Goal: Transaction & Acquisition: Obtain resource

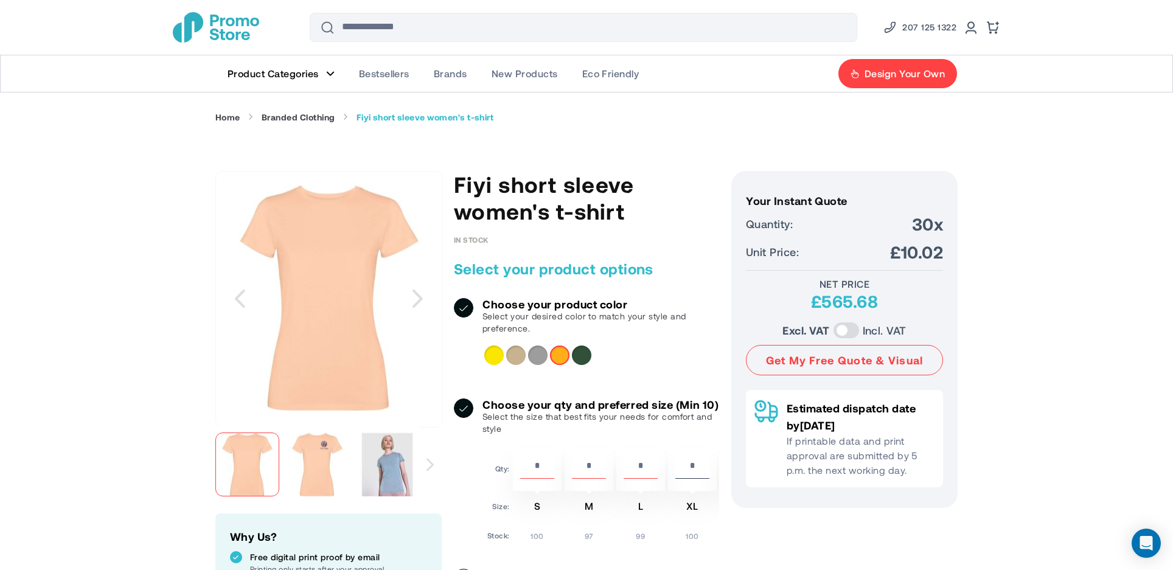
scroll to position [122, 0]
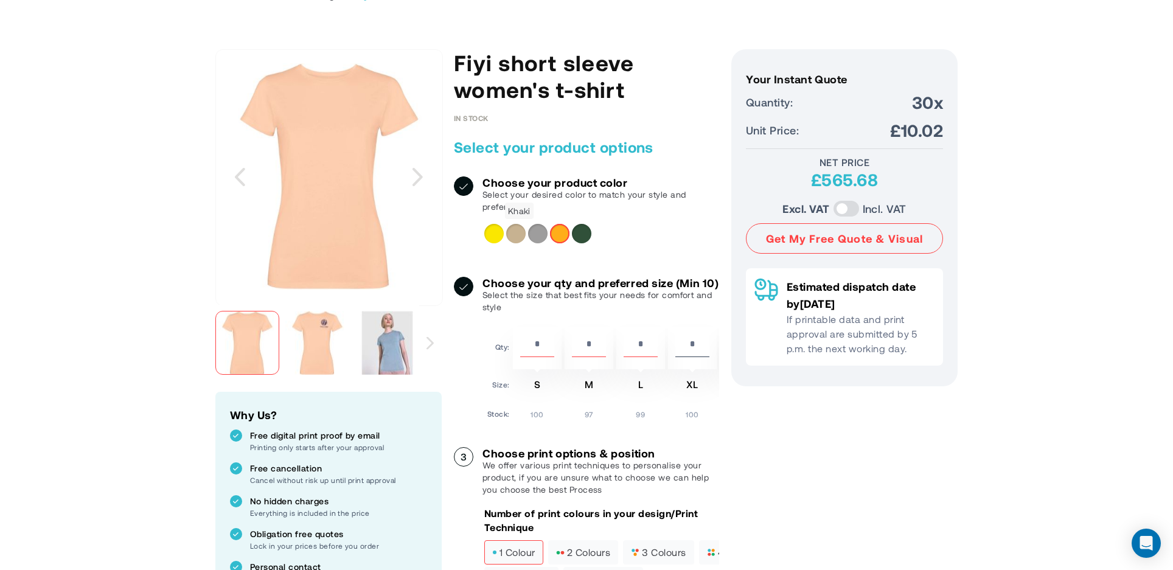
click at [515, 234] on div "Khaki" at bounding box center [515, 233] width 19 height 19
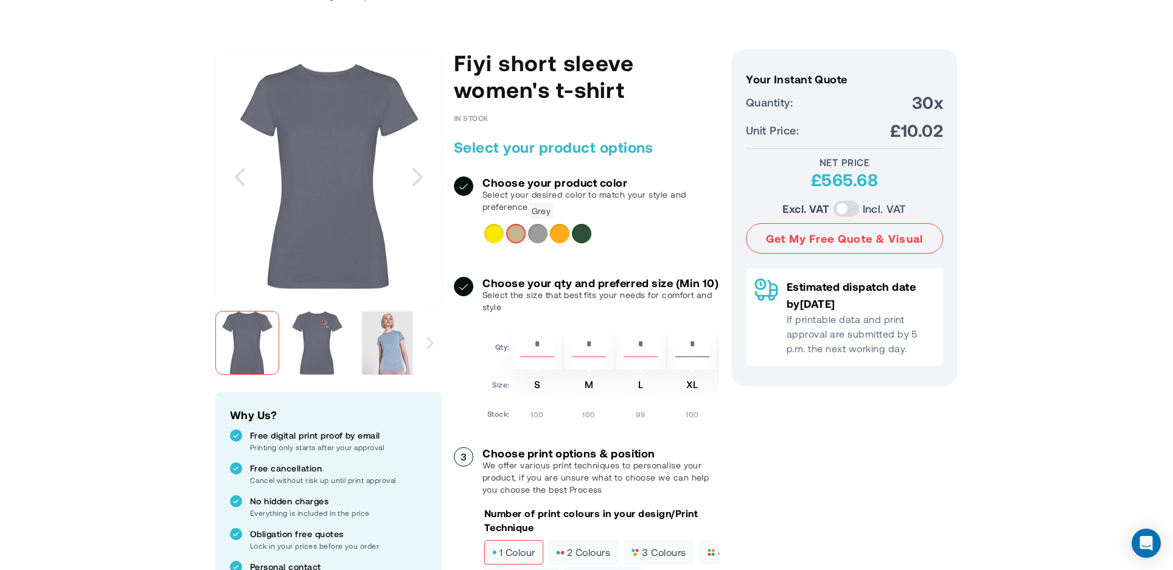
click at [538, 230] on div "Grey" at bounding box center [537, 233] width 19 height 19
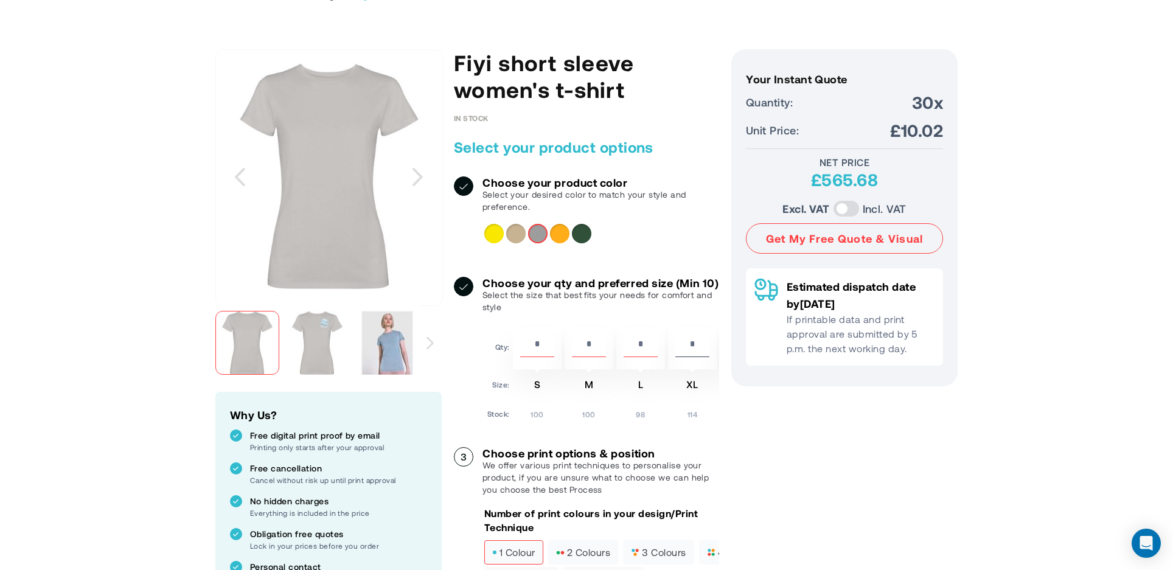
click at [536, 369] on div "**" at bounding box center [537, 348] width 49 height 42
click at [543, 357] on input "**" at bounding box center [537, 346] width 34 height 21
type input "*"
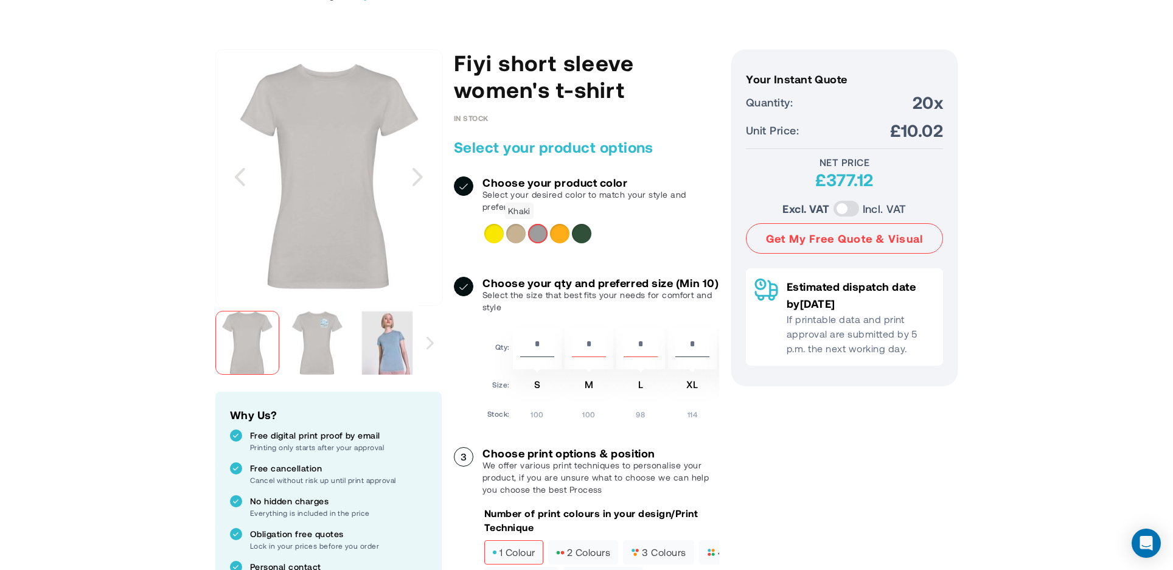
click at [519, 233] on div "Khaki" at bounding box center [515, 233] width 19 height 19
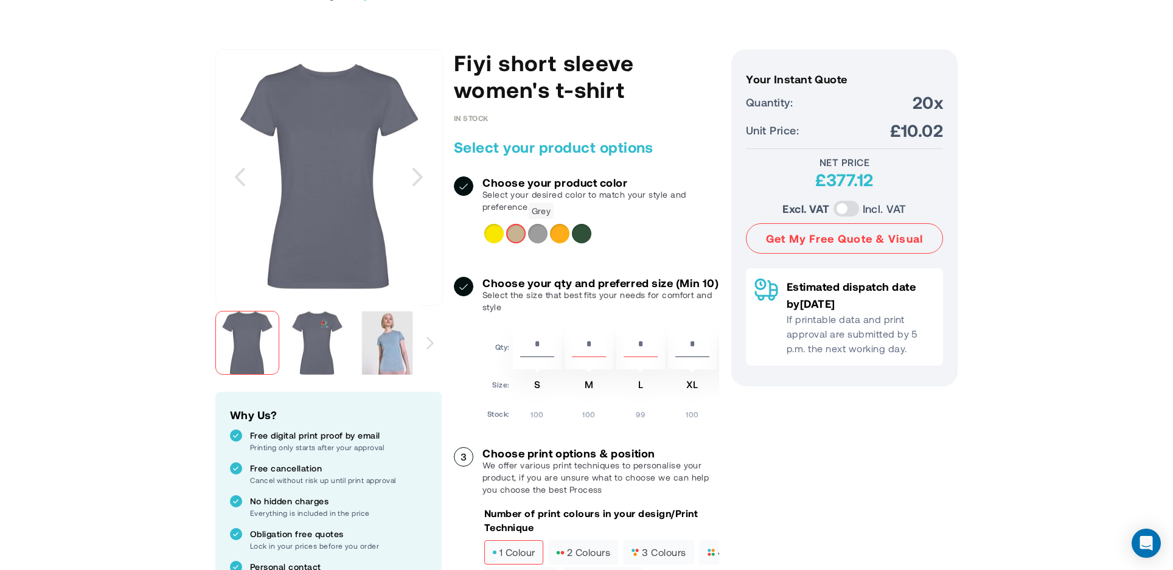
click at [546, 232] on div "Grey" at bounding box center [537, 233] width 19 height 19
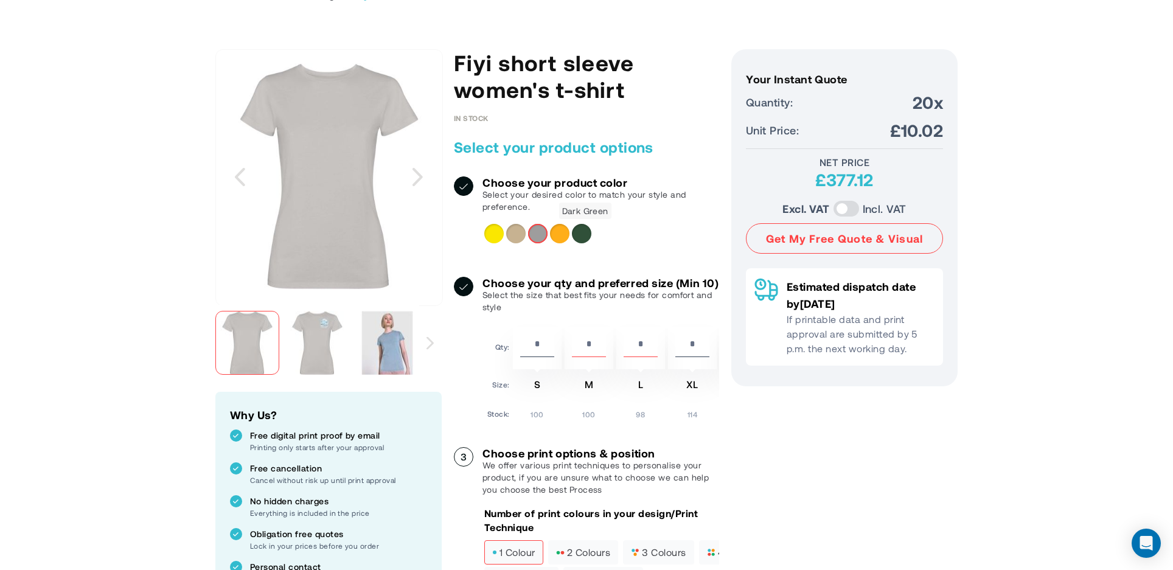
click at [578, 228] on div "Dark Green" at bounding box center [581, 233] width 19 height 19
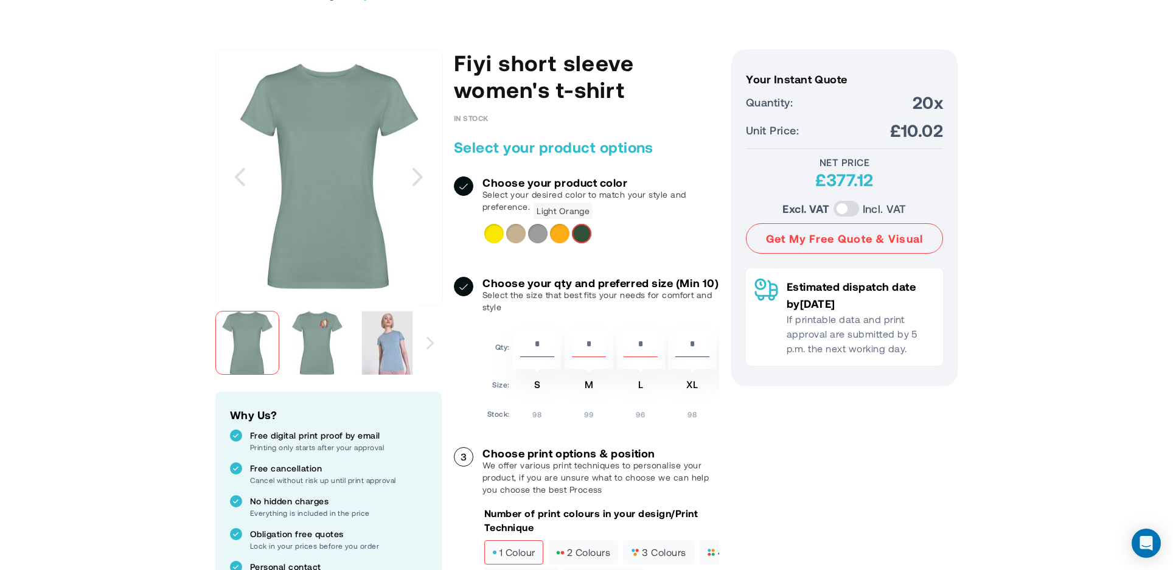
click at [563, 234] on div "Light Orange" at bounding box center [559, 233] width 19 height 19
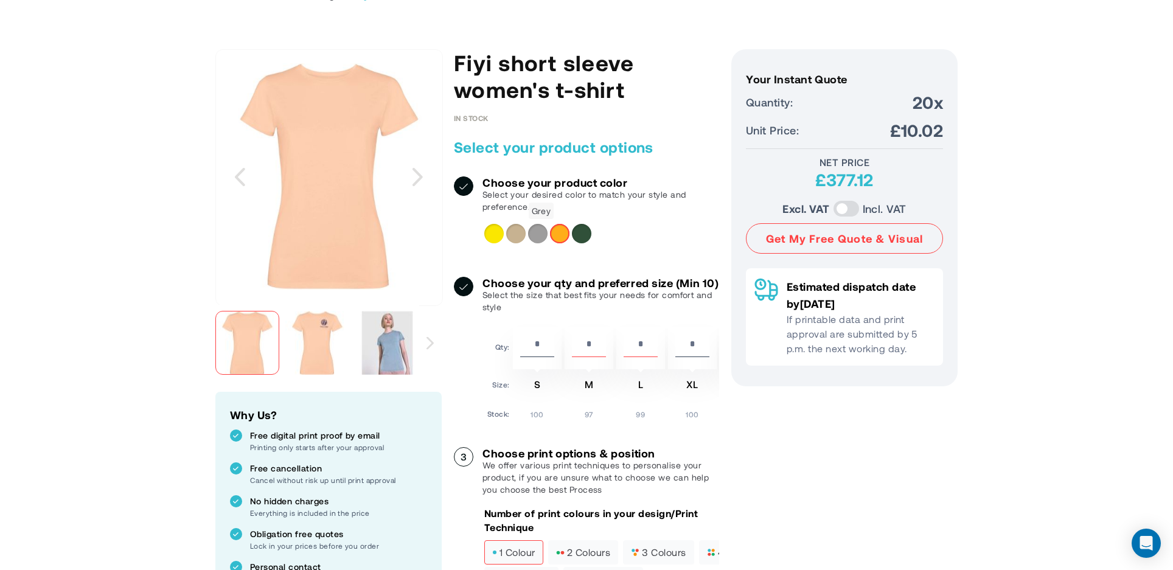
click at [535, 229] on div "Grey" at bounding box center [537, 233] width 19 height 19
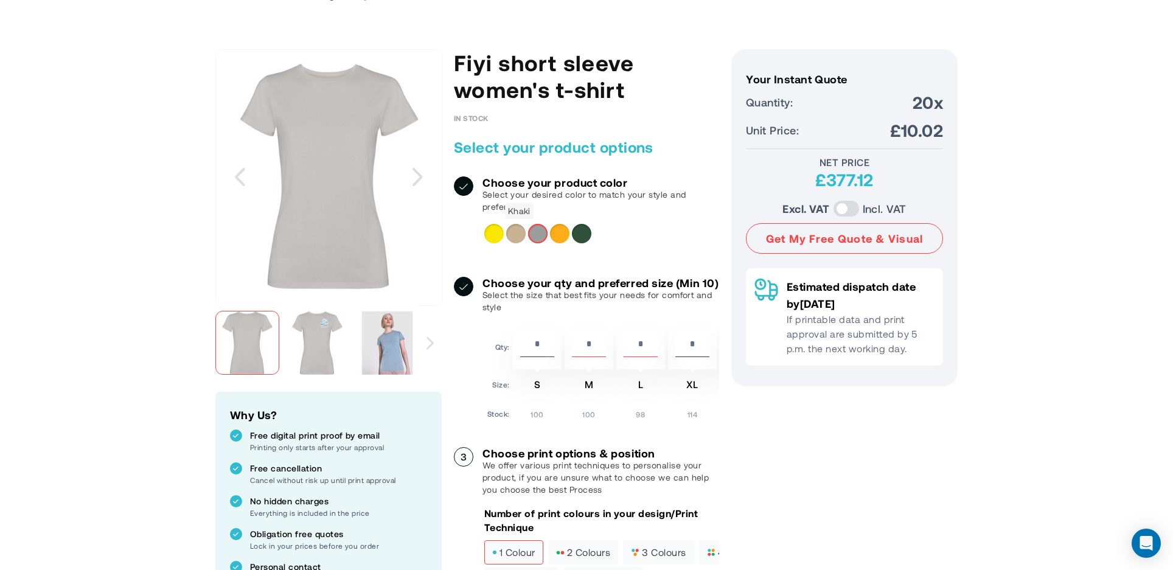
click at [514, 232] on div "Khaki" at bounding box center [515, 233] width 19 height 19
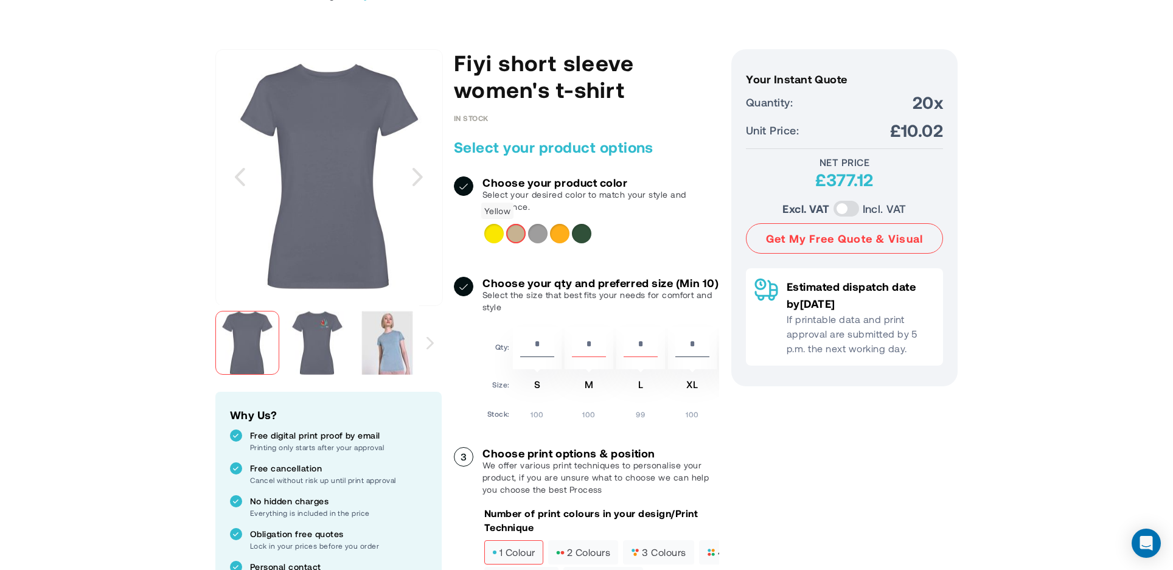
click at [487, 232] on div "Yellow" at bounding box center [493, 233] width 19 height 19
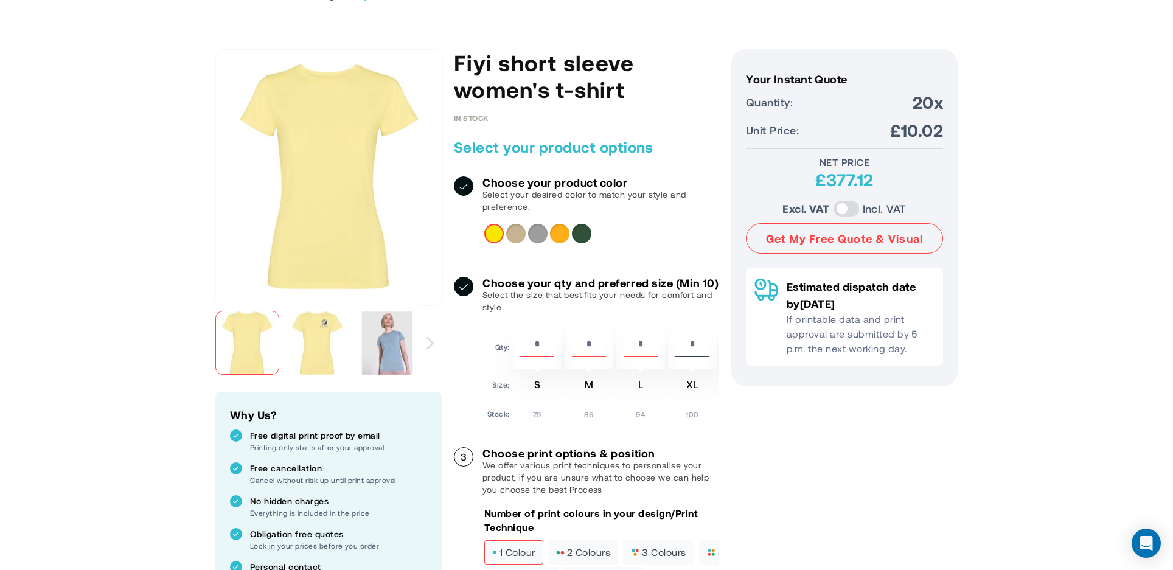
drag, startPoint x: 549, startPoint y: 353, endPoint x: 513, endPoint y: 356, distance: 35.4
click at [513, 356] on div "*" at bounding box center [537, 348] width 49 height 42
drag, startPoint x: 595, startPoint y: 352, endPoint x: 572, endPoint y: 351, distance: 23.1
click at [572, 351] on input "**" at bounding box center [589, 346] width 34 height 21
type input "*"
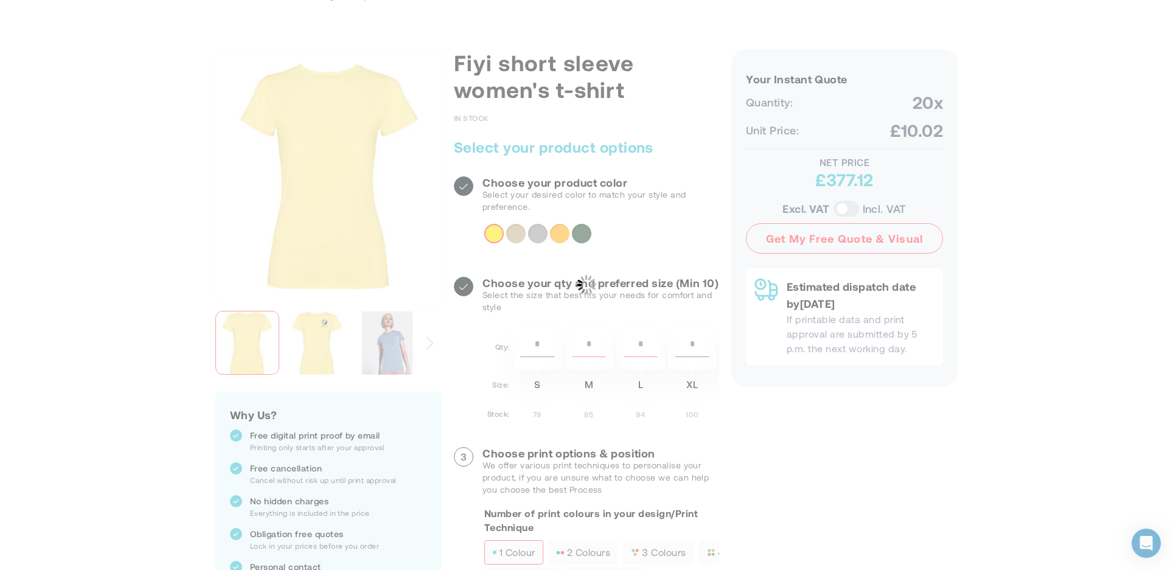
drag, startPoint x: 647, startPoint y: 353, endPoint x: 628, endPoint y: 354, distance: 18.3
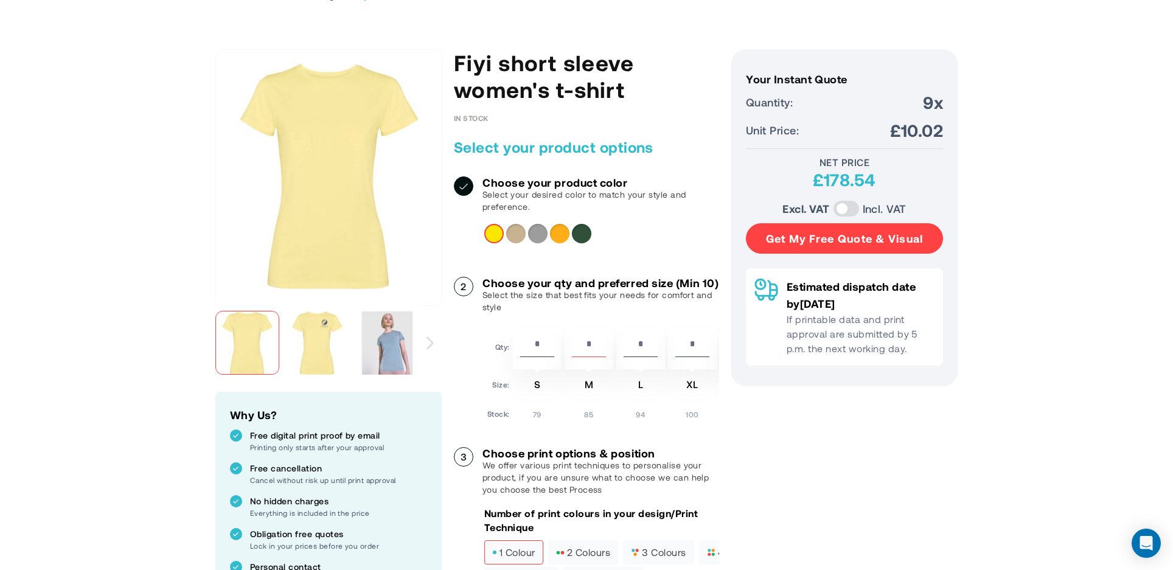
click at [844, 237] on button "Get My Free Quote & Visual" at bounding box center [844, 238] width 197 height 30
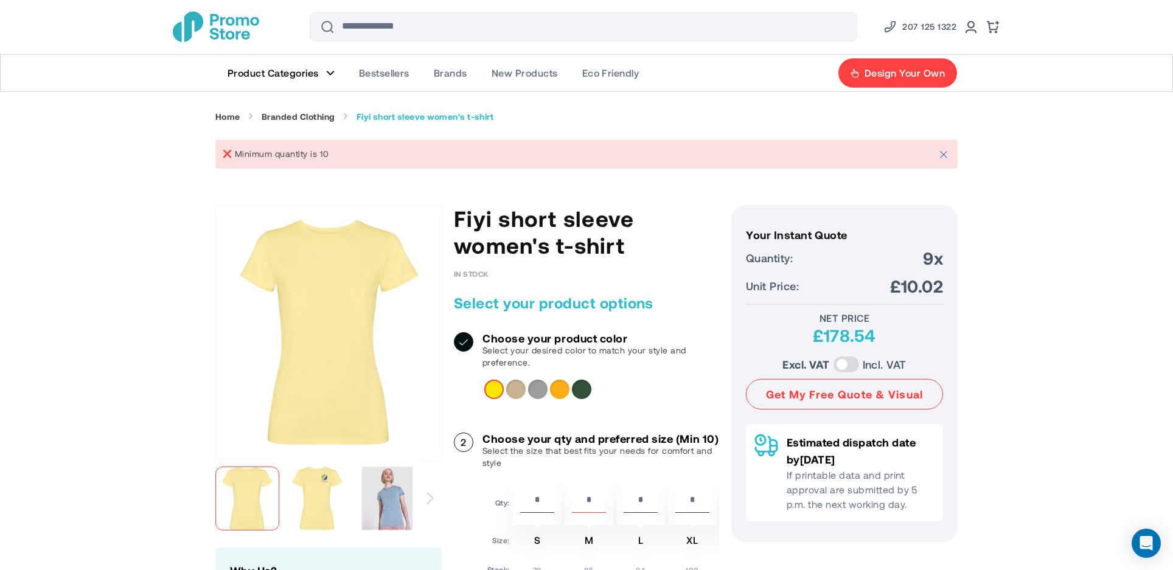
scroll to position [61, 0]
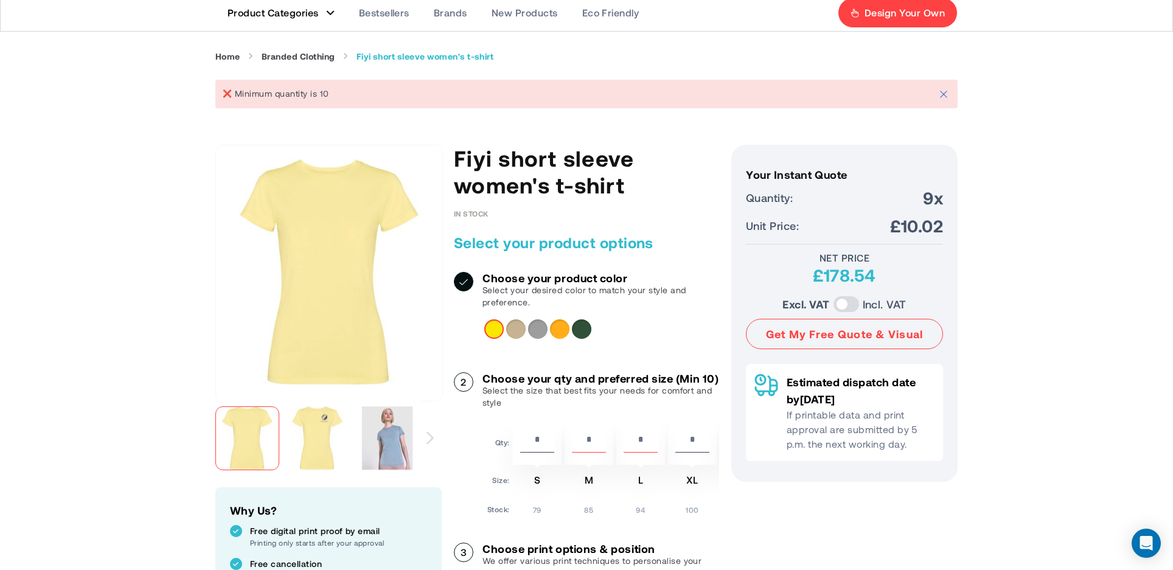
drag, startPoint x: 633, startPoint y: 449, endPoint x: 620, endPoint y: 453, distance: 13.3
click at [620, 452] on div "*" at bounding box center [640, 444] width 49 height 42
type input "*"
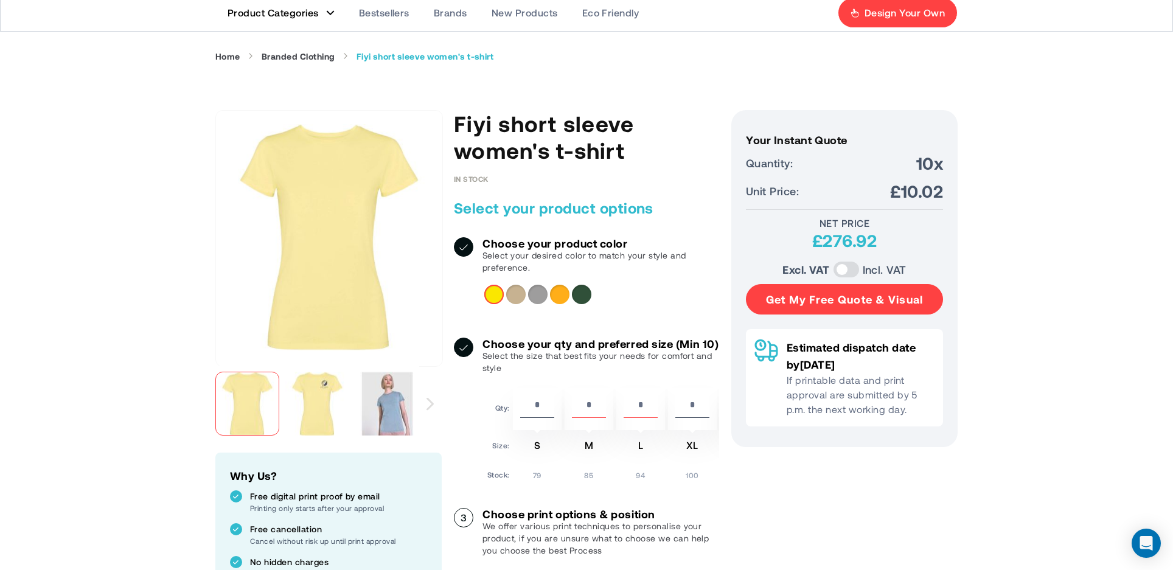
click at [841, 308] on button "Get My Free Quote & Visual" at bounding box center [844, 299] width 197 height 30
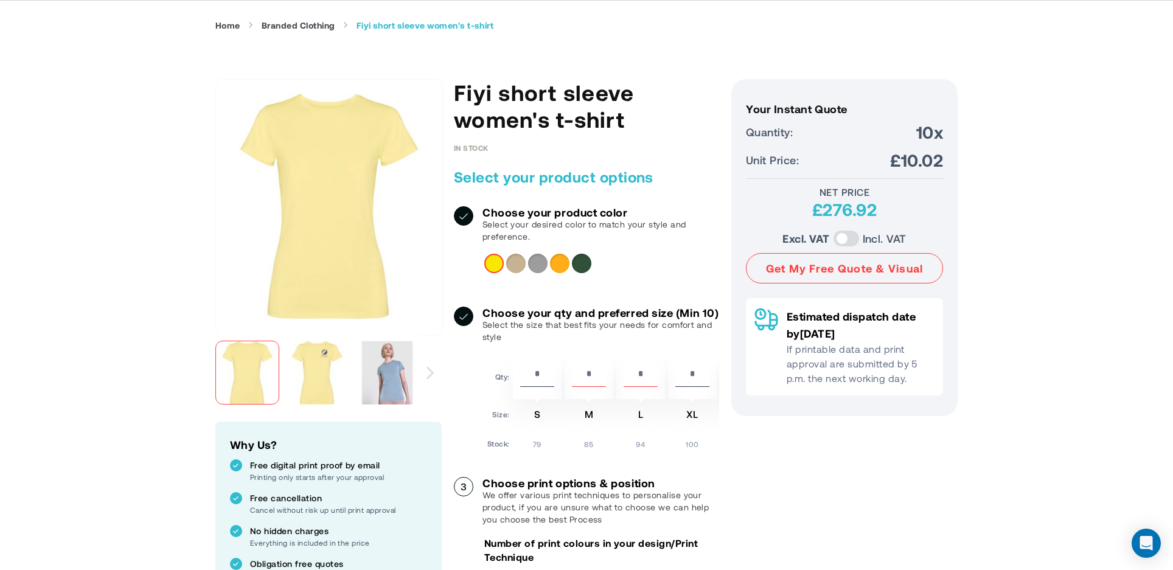
scroll to position [122, 0]
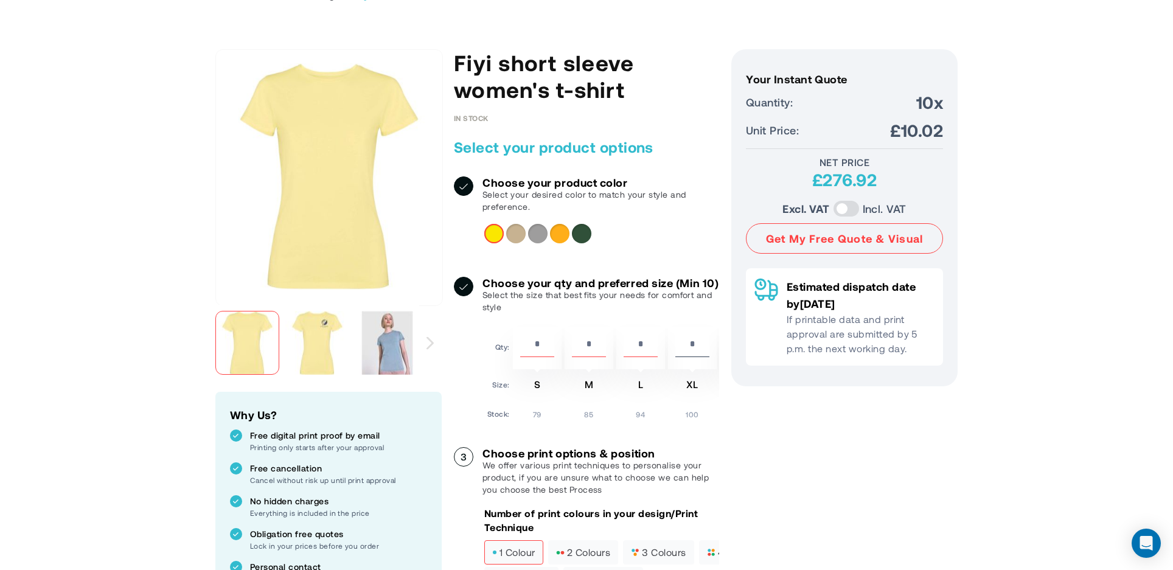
drag, startPoint x: 543, startPoint y: 356, endPoint x: 536, endPoint y: 356, distance: 7.3
click at [536, 356] on input "*" at bounding box center [537, 346] width 34 height 21
click at [515, 232] on div "Khaki" at bounding box center [515, 233] width 19 height 19
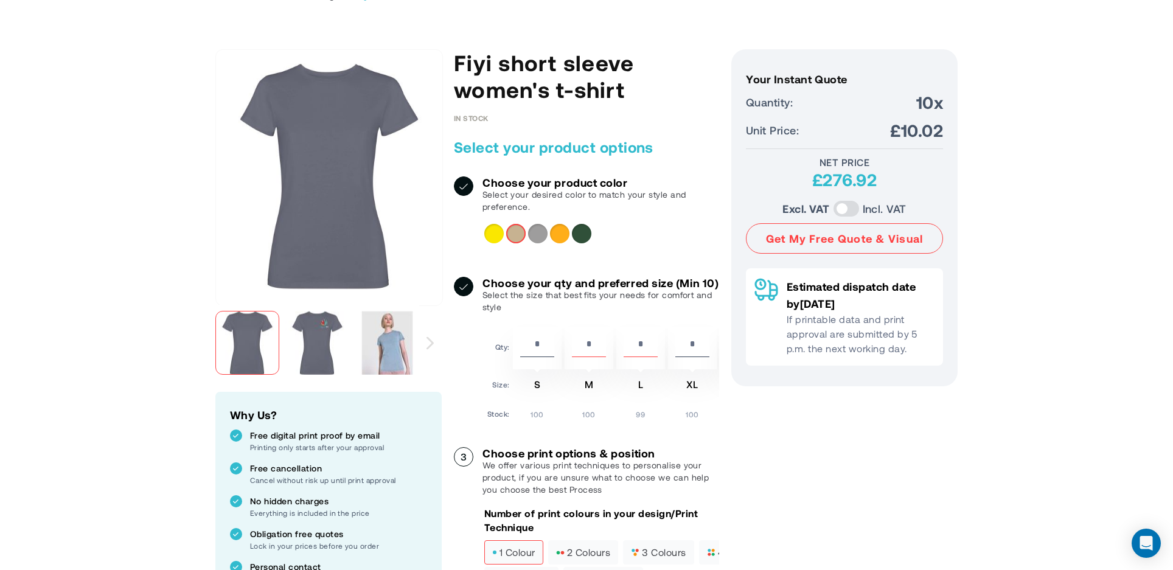
click at [542, 231] on div "Grey" at bounding box center [537, 233] width 19 height 19
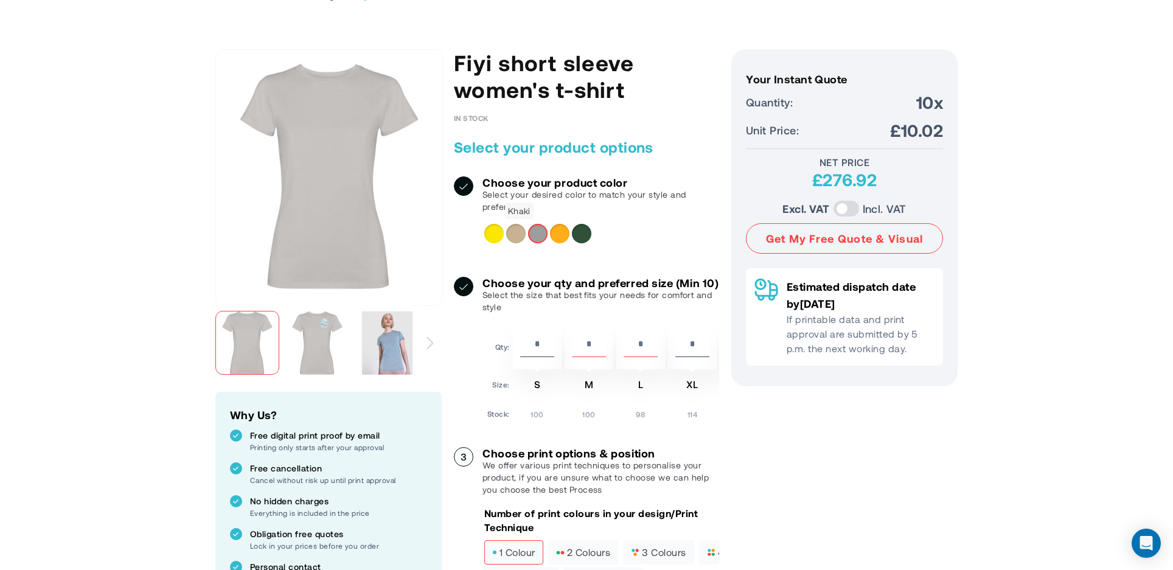
click at [522, 230] on div "Khaki" at bounding box center [515, 233] width 19 height 19
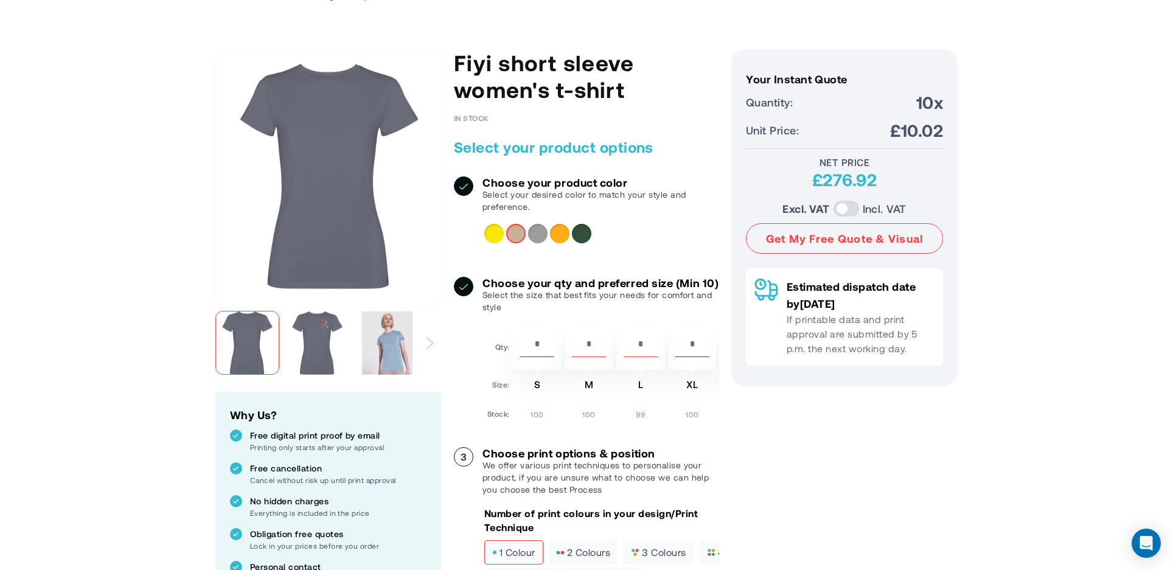
click at [500, 231] on div "Yellow" at bounding box center [493, 233] width 19 height 19
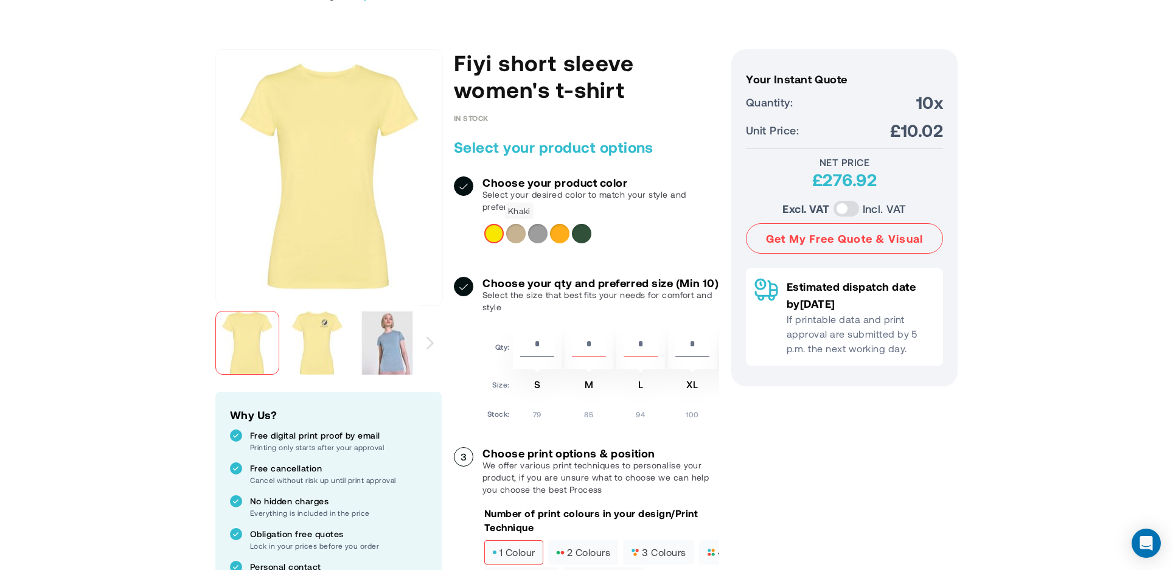
click at [516, 229] on div "Khaki" at bounding box center [515, 233] width 19 height 19
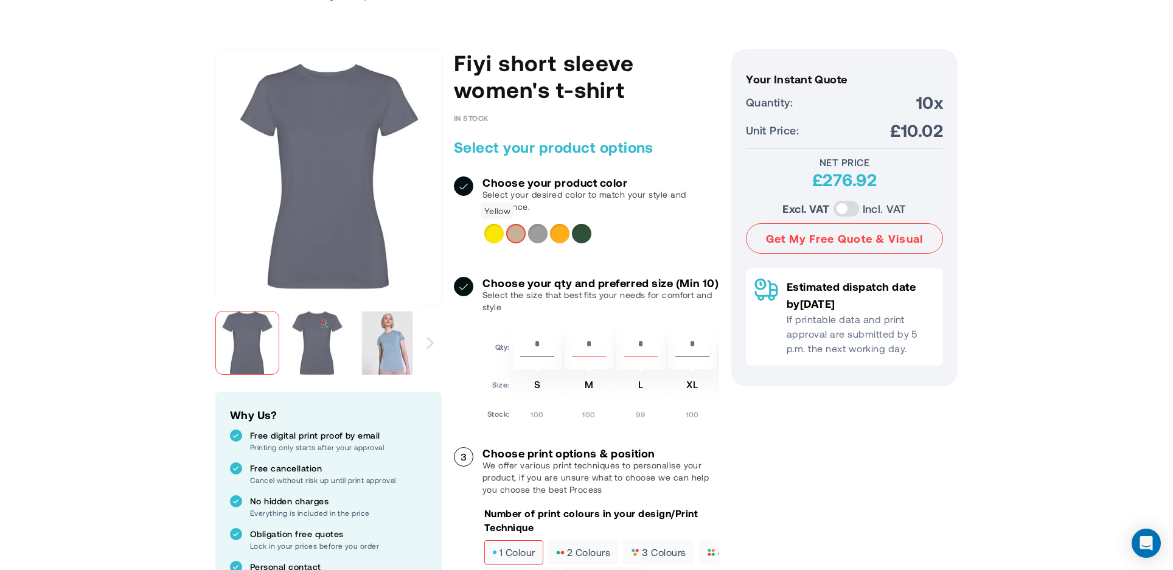
click at [493, 228] on div "Yellow" at bounding box center [493, 233] width 19 height 19
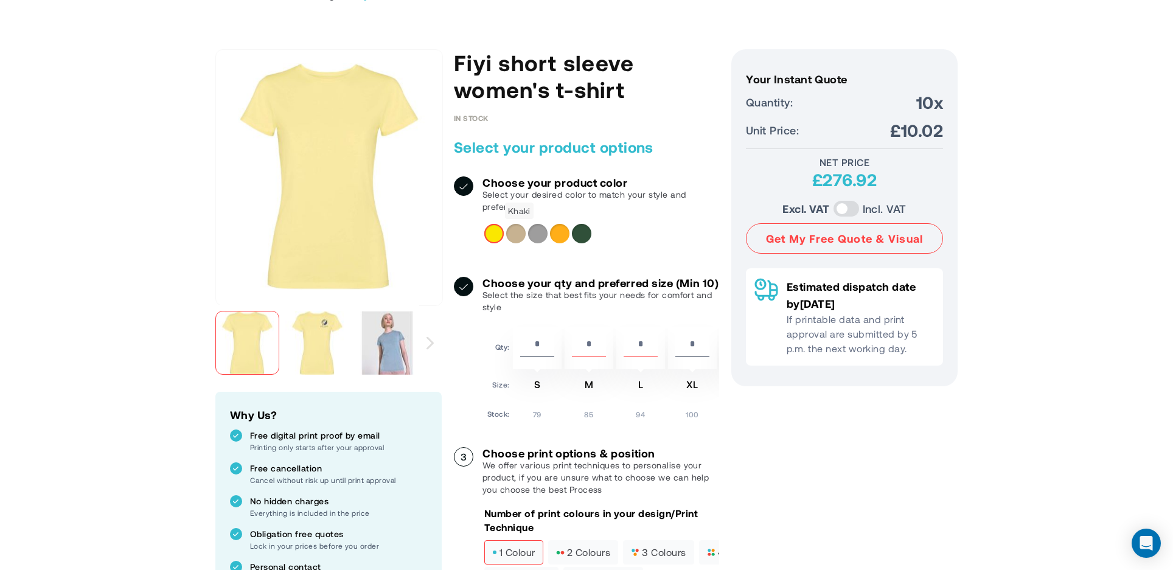
click at [523, 234] on div "Khaki" at bounding box center [515, 233] width 19 height 19
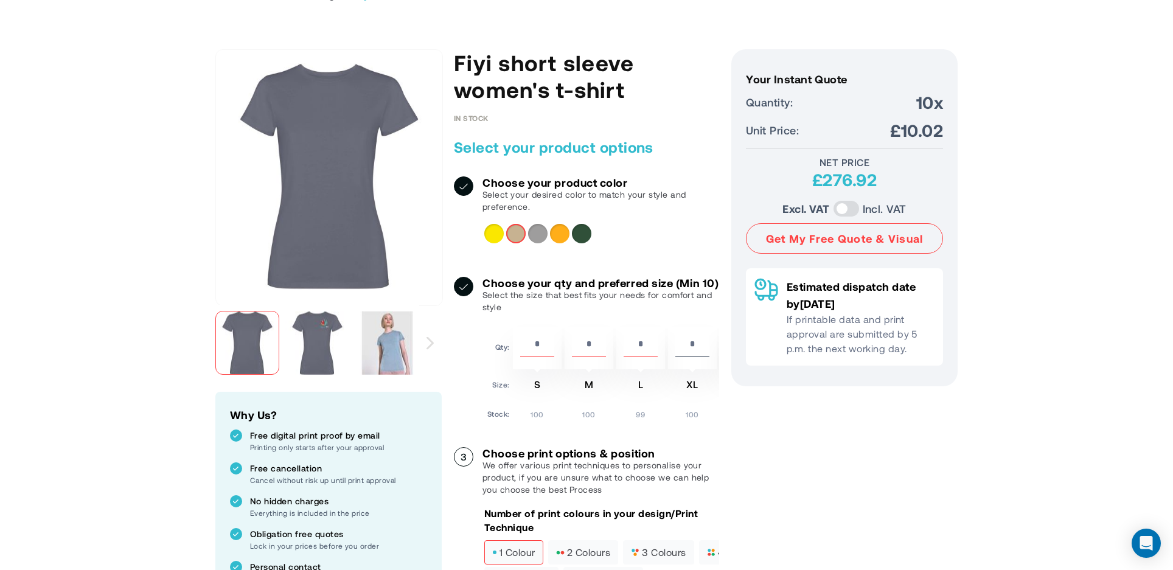
drag, startPoint x: 541, startPoint y: 353, endPoint x: 527, endPoint y: 353, distance: 13.4
click at [527, 353] on input "*" at bounding box center [537, 346] width 34 height 21
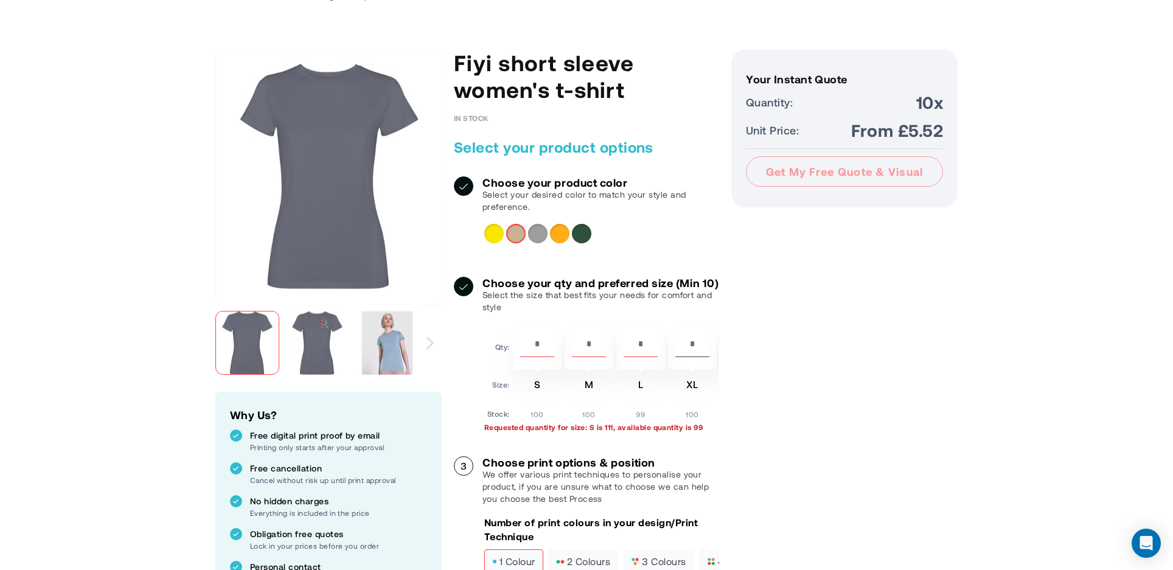
drag, startPoint x: 543, startPoint y: 353, endPoint x: 516, endPoint y: 352, distance: 27.4
click at [516, 352] on div "***" at bounding box center [537, 348] width 49 height 42
type input "**"
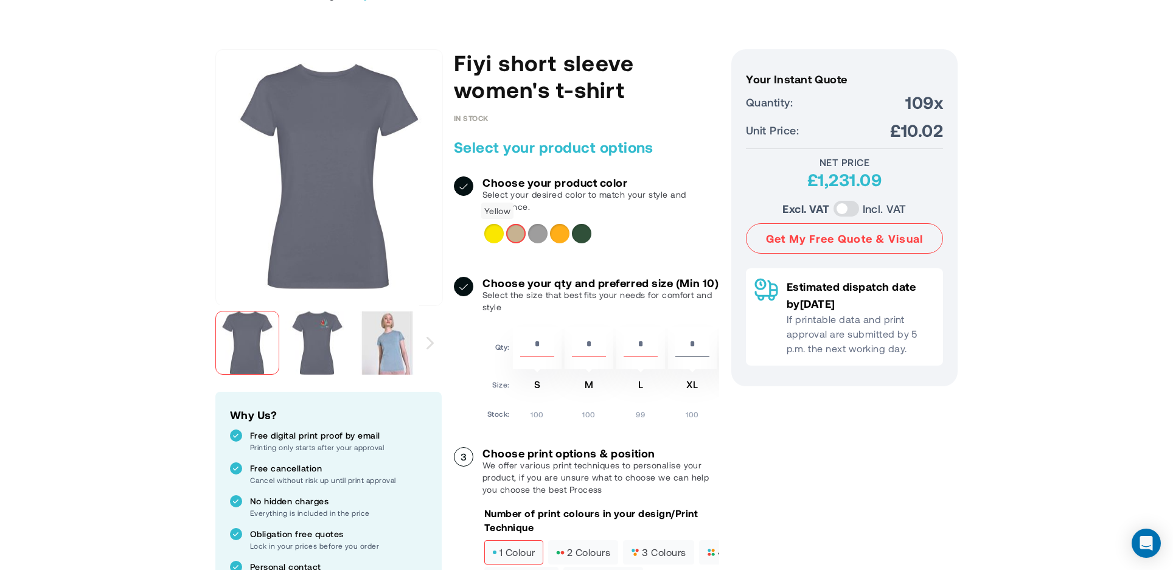
click at [501, 232] on div "Yellow" at bounding box center [493, 233] width 19 height 19
